Goal: Ask a question

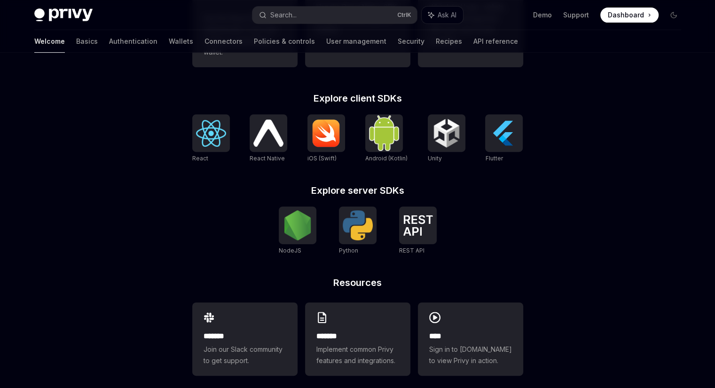
scroll to position [370, 0]
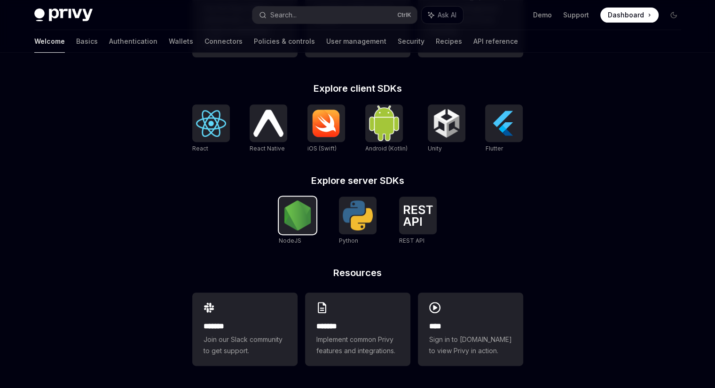
click at [302, 217] on img at bounding box center [297, 215] width 30 height 30
type textarea "*"
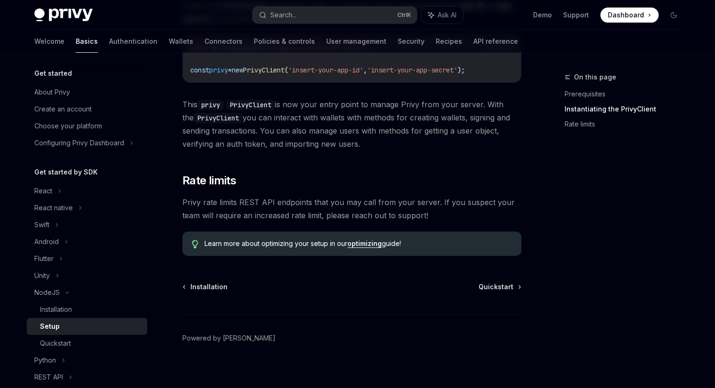
scroll to position [247, 0]
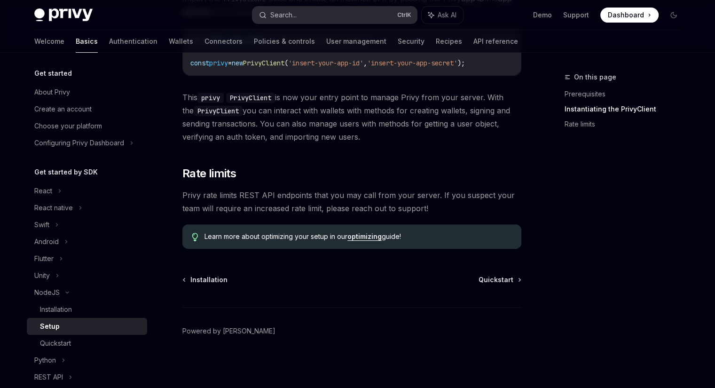
click at [311, 17] on button "Search... Ctrl K" at bounding box center [334, 15] width 164 height 17
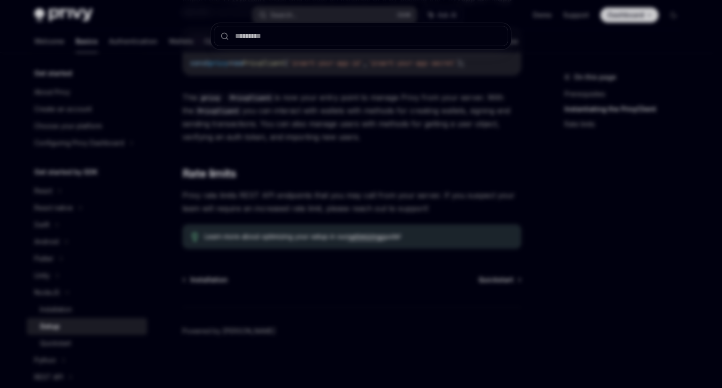
click at [335, 109] on div at bounding box center [361, 194] width 722 height 388
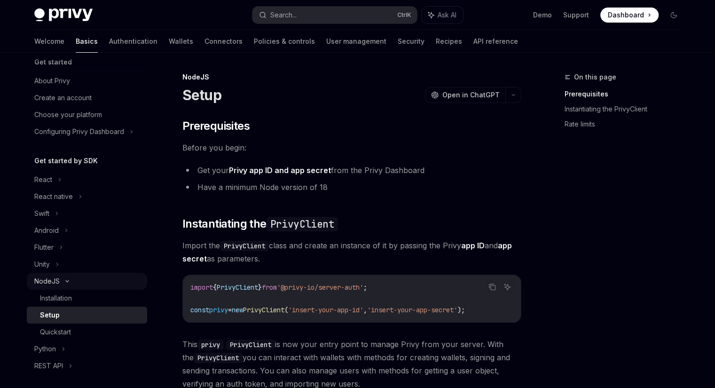
scroll to position [0, 0]
